Goal: Information Seeking & Learning: Find specific page/section

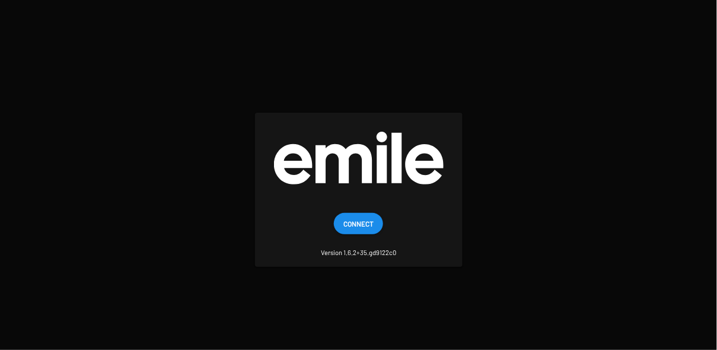
click at [371, 222] on span "Connect" at bounding box center [358, 223] width 30 height 21
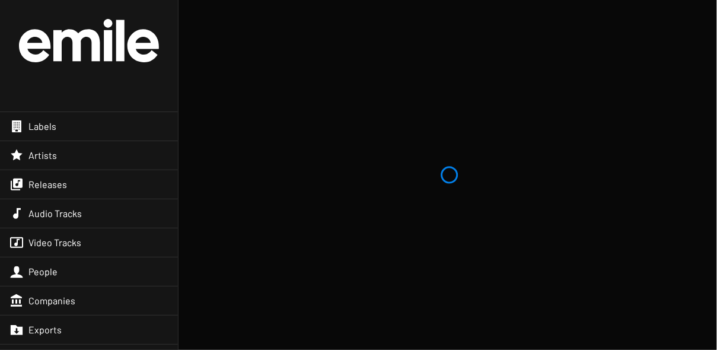
click at [84, 179] on div "Releases" at bounding box center [89, 184] width 178 height 28
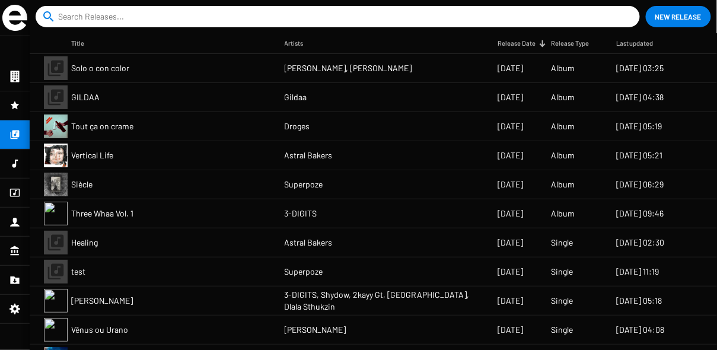
click at [177, 17] on input at bounding box center [340, 16] width 564 height 21
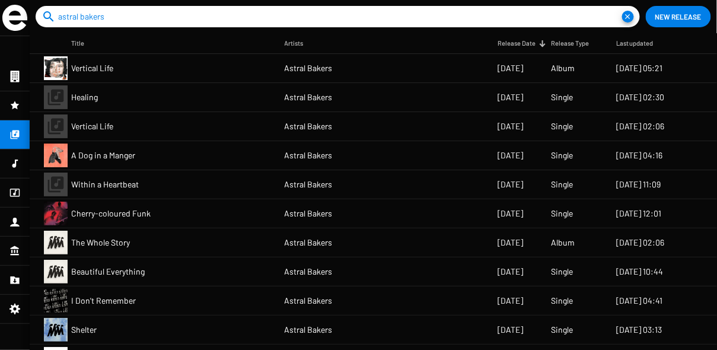
type input "astral bakers"
click at [171, 71] on mat-cell "Vertical Life" at bounding box center [177, 68] width 213 height 28
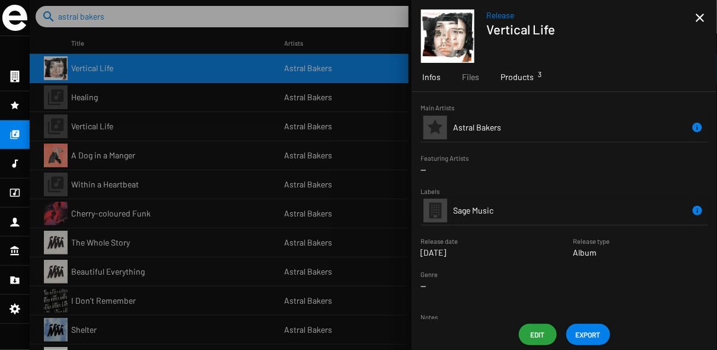
click at [530, 76] on span "Products 3" at bounding box center [516, 77] width 33 height 12
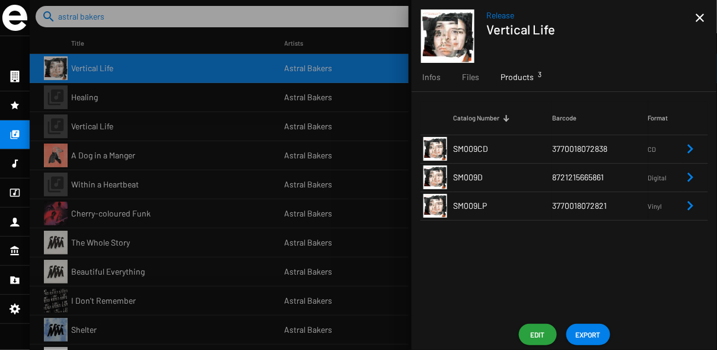
click at [549, 152] on td "SM009CD" at bounding box center [502, 149] width 99 height 28
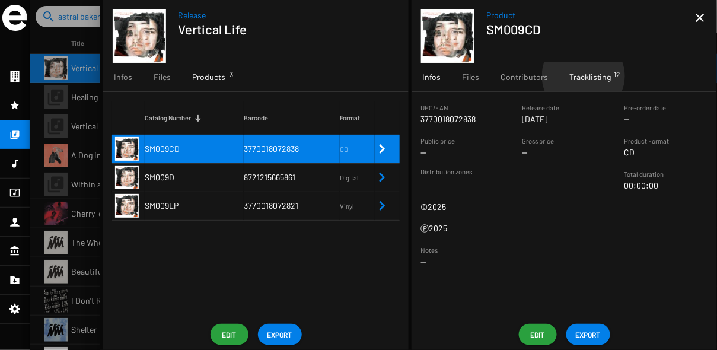
click at [581, 76] on span "Tracklisting 12" at bounding box center [590, 77] width 42 height 12
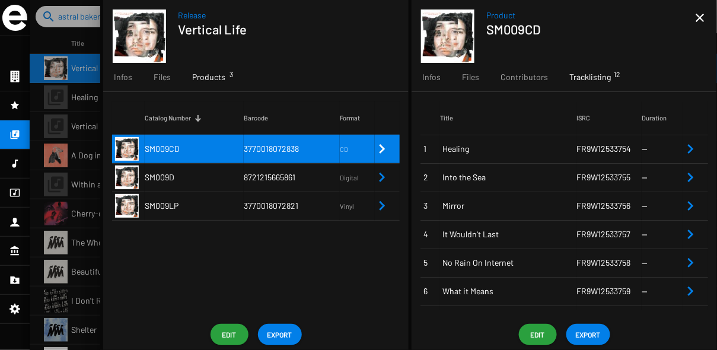
click at [702, 18] on mat-icon "close" at bounding box center [700, 18] width 14 height 14
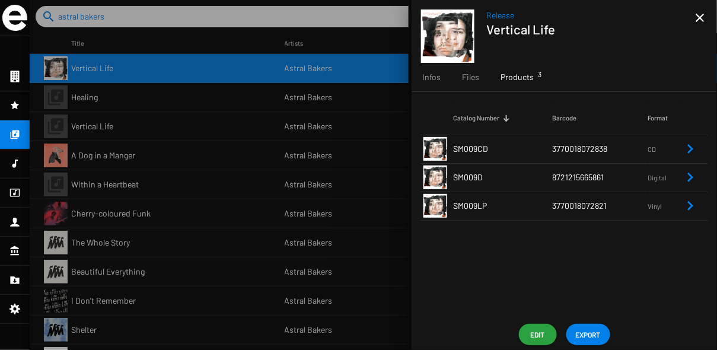
click at [613, 182] on td "8721215665861" at bounding box center [600, 177] width 96 height 28
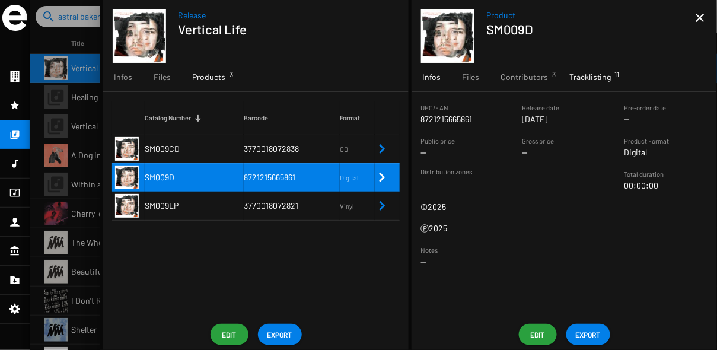
click at [618, 80] on div "Tracklisting 11" at bounding box center [589, 77] width 63 height 28
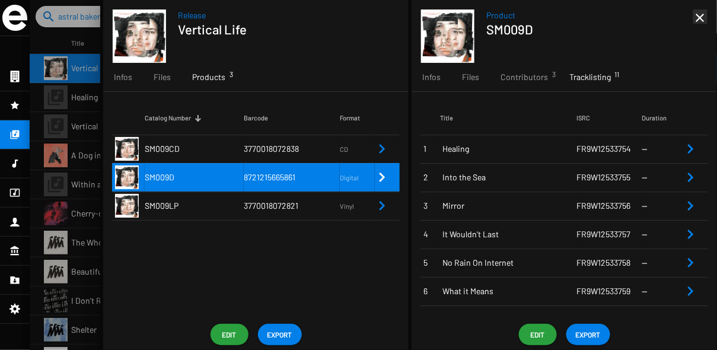
click at [701, 23] on mat-icon "close" at bounding box center [700, 18] width 14 height 14
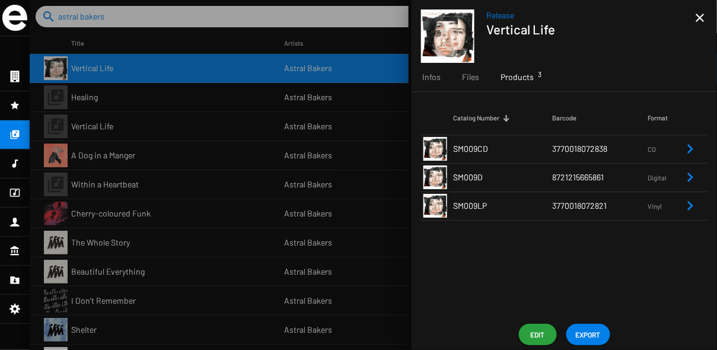
click at [701, 23] on mat-icon "close" at bounding box center [700, 18] width 14 height 14
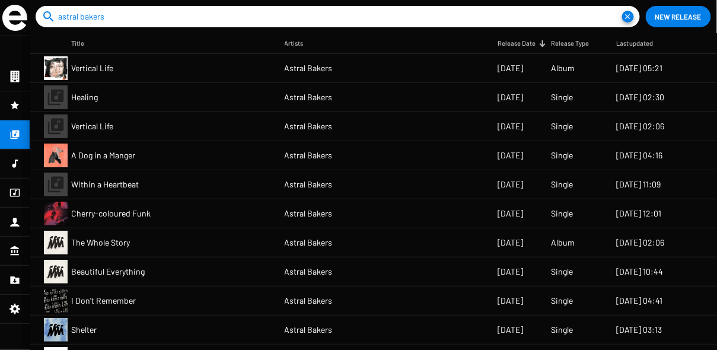
click at [497, 184] on span "14/10/24" at bounding box center [509, 184] width 25 height 12
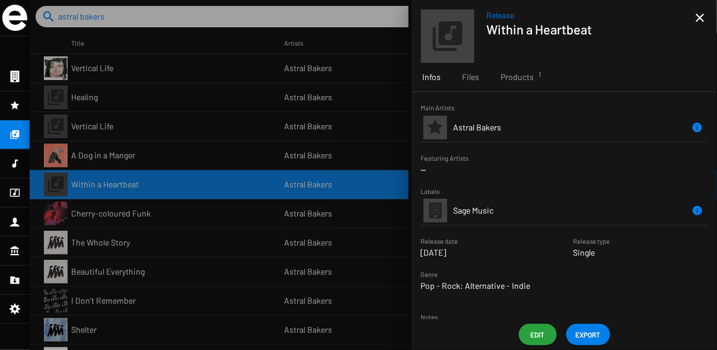
click at [544, 79] on div "Infos Files Products 1" at bounding box center [563, 77] width 305 height 28
click at [540, 79] on div "Products 1" at bounding box center [517, 77] width 55 height 28
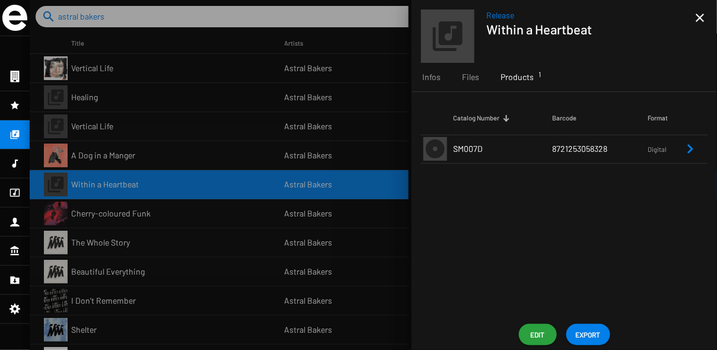
click at [678, 148] on small "Digital" at bounding box center [665, 148] width 35 height 11
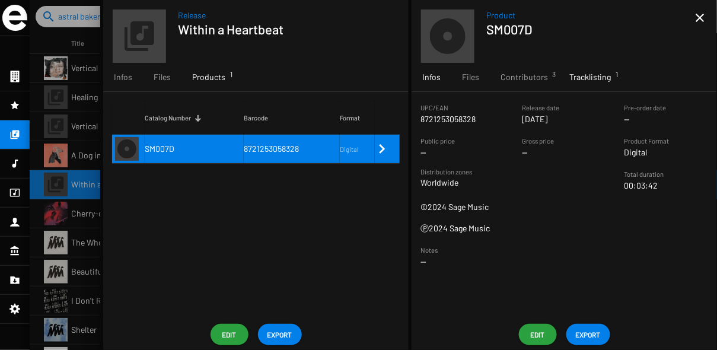
click at [583, 79] on span "Tracklisting 1" at bounding box center [590, 77] width 42 height 12
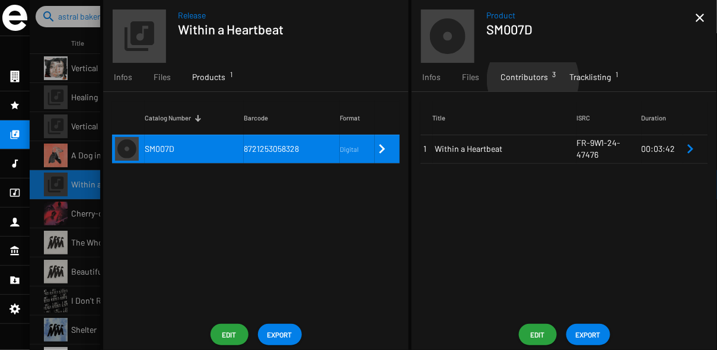
click at [532, 79] on span "Contributors 3" at bounding box center [523, 77] width 47 height 12
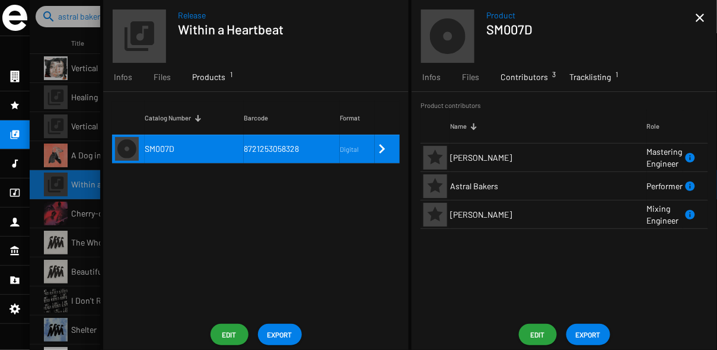
click at [571, 81] on span "Tracklisting 1" at bounding box center [590, 77] width 42 height 12
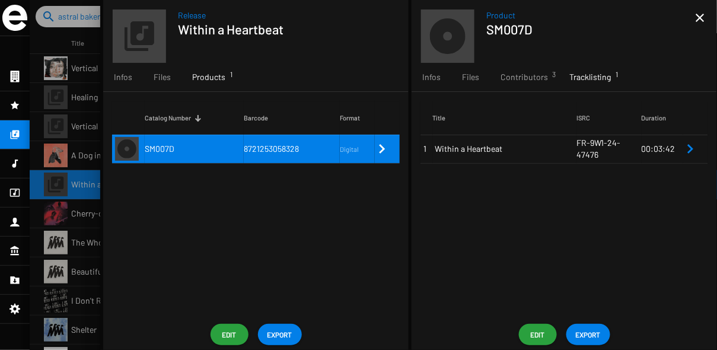
click at [705, 15] on mat-icon "close" at bounding box center [700, 18] width 14 height 14
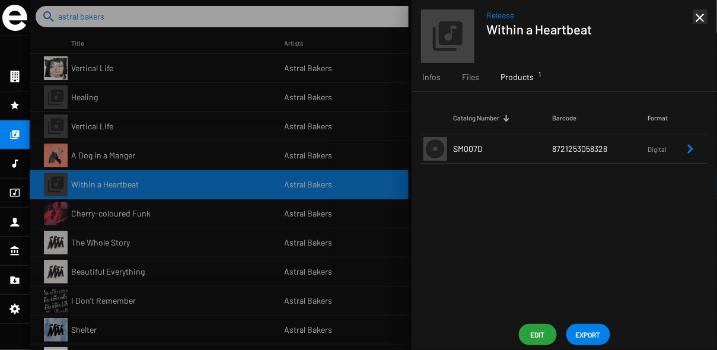
click at [705, 15] on mat-icon "close" at bounding box center [700, 18] width 14 height 14
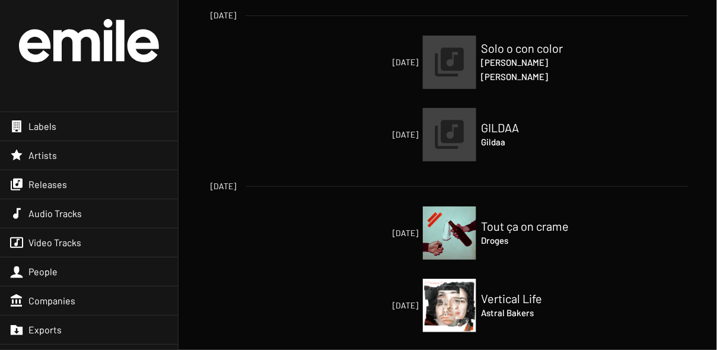
click at [46, 217] on span "Audio Tracks" at bounding box center [54, 213] width 53 height 12
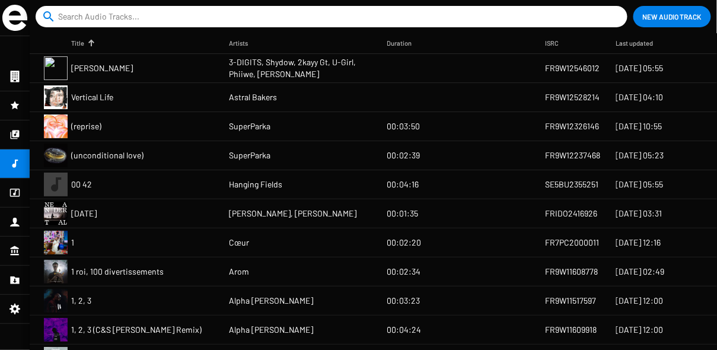
click at [238, 15] on input at bounding box center [333, 16] width 551 height 21
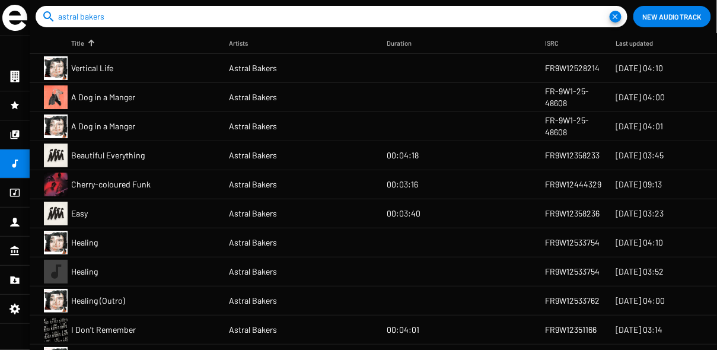
type input "astral bakers"
click at [75, 43] on div "Title" at bounding box center [77, 43] width 13 height 12
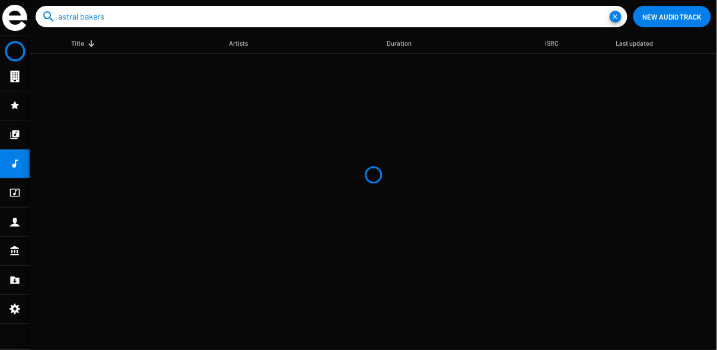
click at [75, 43] on div "Title" at bounding box center [77, 43] width 13 height 12
click at [20, 18] on img at bounding box center [14, 18] width 25 height 26
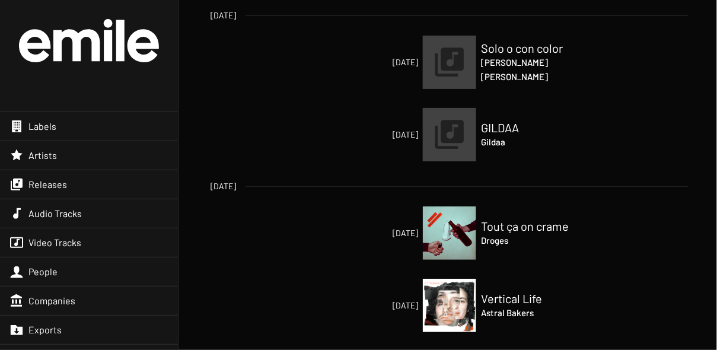
click at [59, 216] on span "Audio Tracks" at bounding box center [54, 213] width 53 height 12
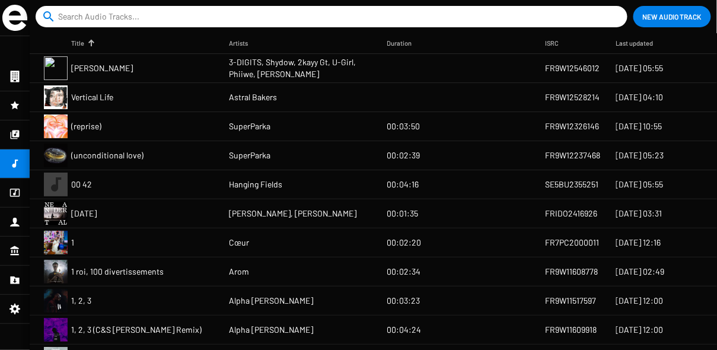
click at [190, 16] on input at bounding box center [333, 16] width 551 height 21
type input "astral bakers"
click at [609, 11] on button "close" at bounding box center [615, 17] width 12 height 12
click at [142, 18] on input at bounding box center [333, 16] width 551 height 21
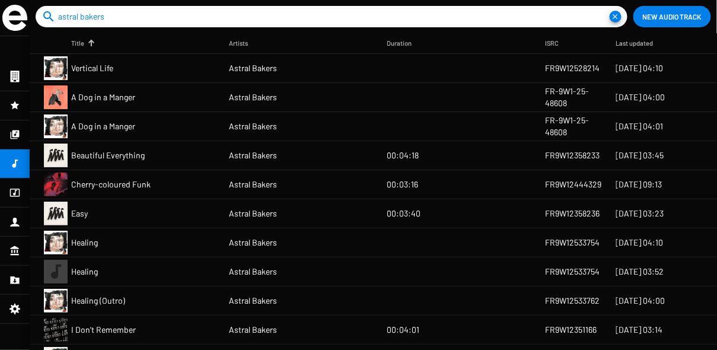
click at [115, 14] on input "astral bakers" at bounding box center [333, 16] width 551 height 21
click at [114, 14] on input "astral bakers" at bounding box center [333, 16] width 551 height 21
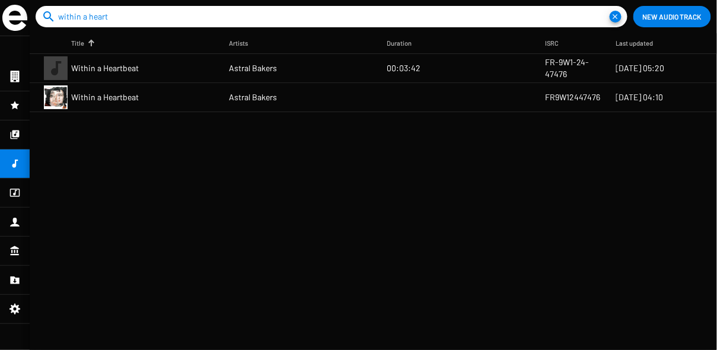
click at [161, 20] on input "within a heart" at bounding box center [333, 16] width 551 height 21
type input "healing"
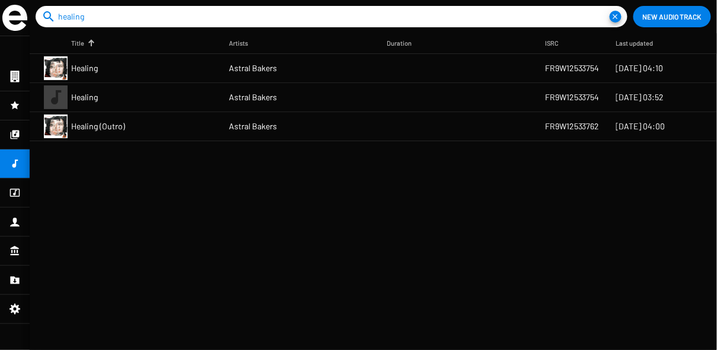
click at [127, 14] on input "healing" at bounding box center [333, 16] width 551 height 21
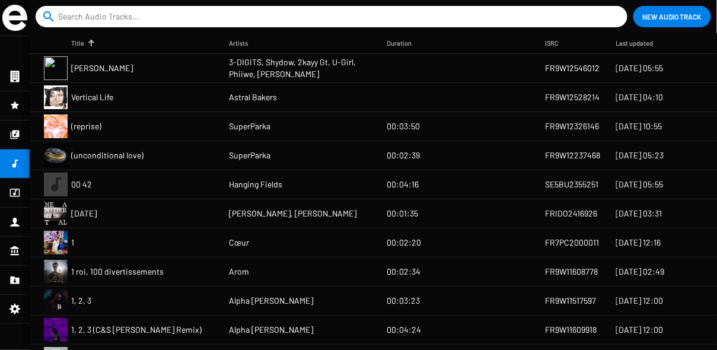
click at [196, 20] on input at bounding box center [333, 16] width 551 height 21
type input "a"
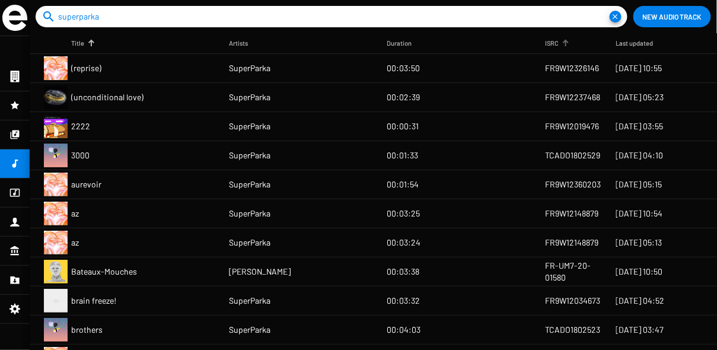
click at [551, 48] on div "ISRC" at bounding box center [552, 43] width 14 height 12
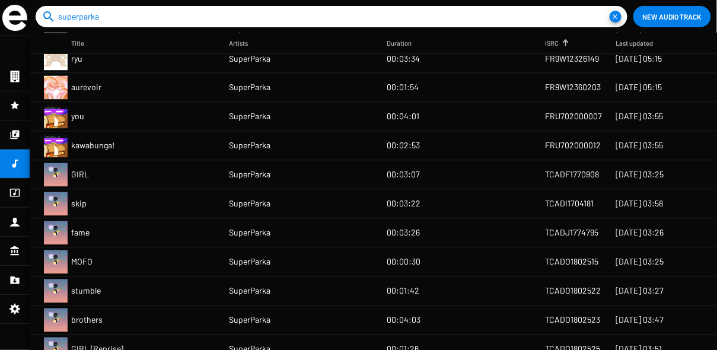
scroll to position [571, 0]
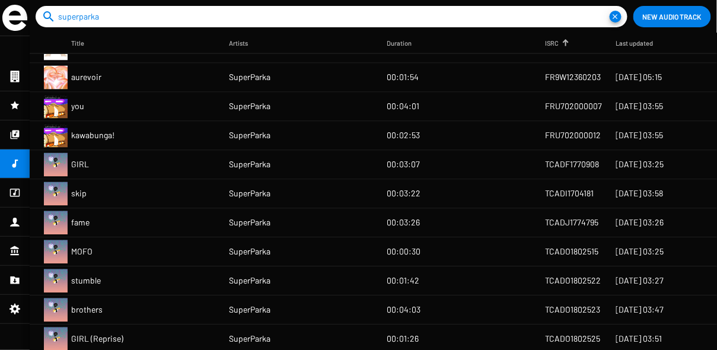
click at [220, 20] on input "superparka" at bounding box center [333, 16] width 551 height 21
type input "f"
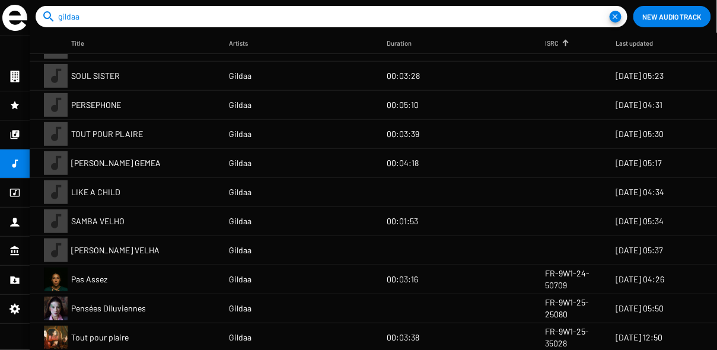
scroll to position [0, 0]
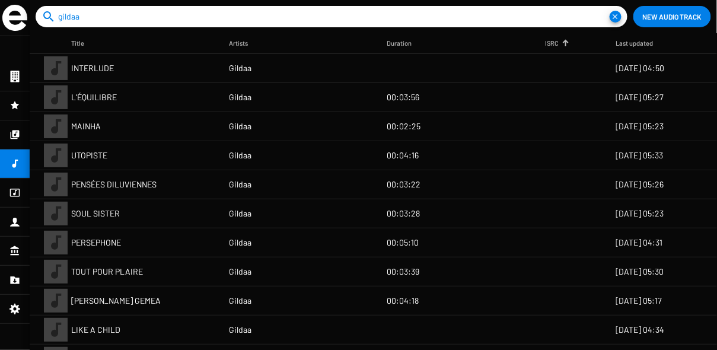
click at [343, 14] on input "gildaa" at bounding box center [333, 16] width 551 height 21
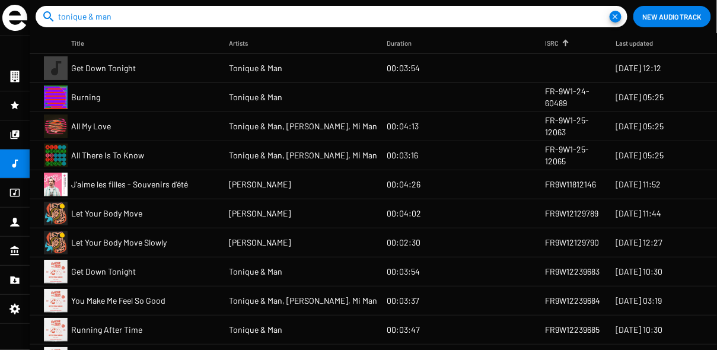
type input "tonique & man"
click at [613, 17] on mat-icon "close" at bounding box center [615, 17] width 12 height 12
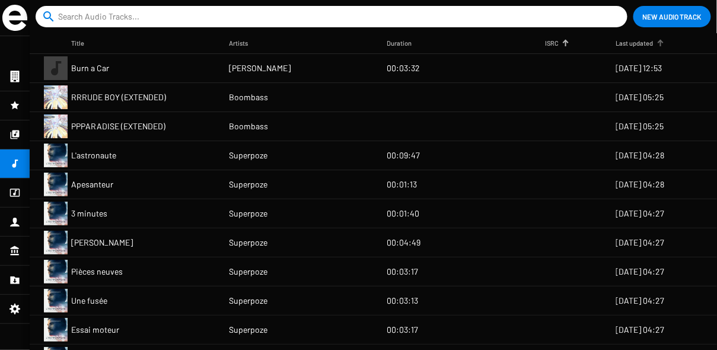
click at [642, 43] on div "Last updated" at bounding box center [634, 43] width 37 height 12
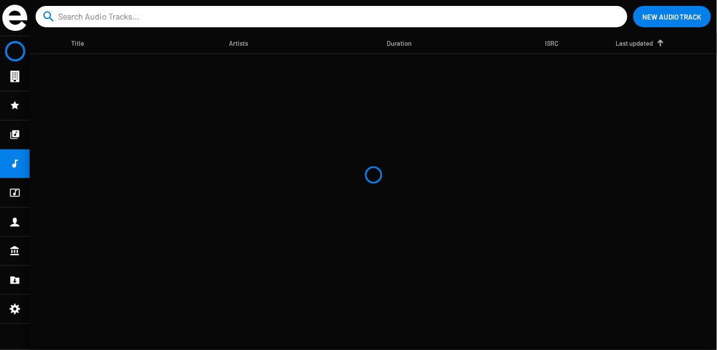
click at [642, 43] on div "Last updated" at bounding box center [634, 43] width 37 height 12
